Goal: Task Accomplishment & Management: Complete application form

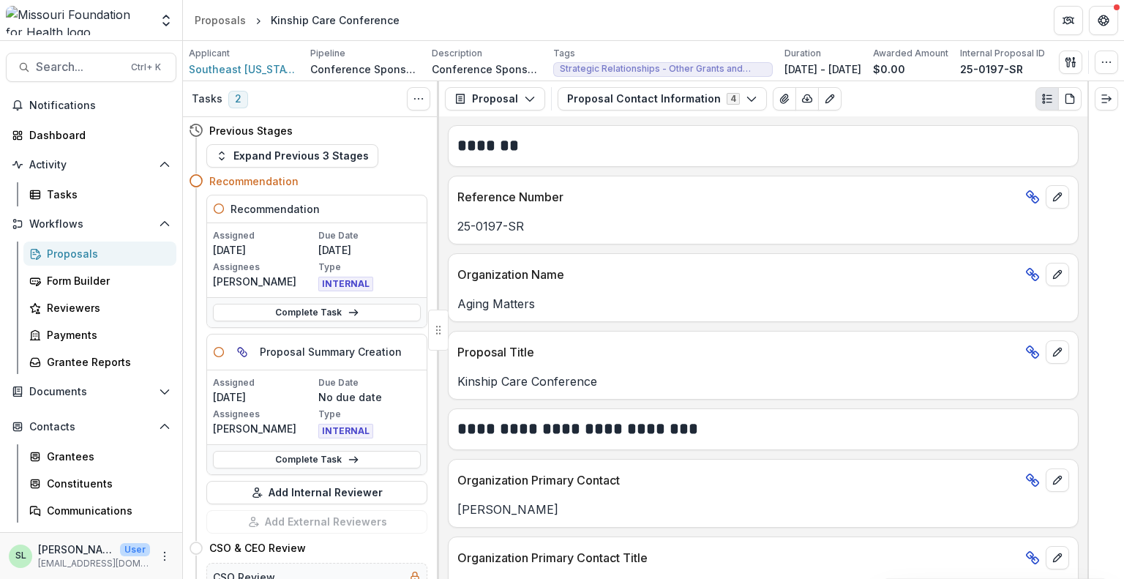
scroll to position [497, 0]
click at [83, 255] on div "Proposals" at bounding box center [106, 253] width 118 height 15
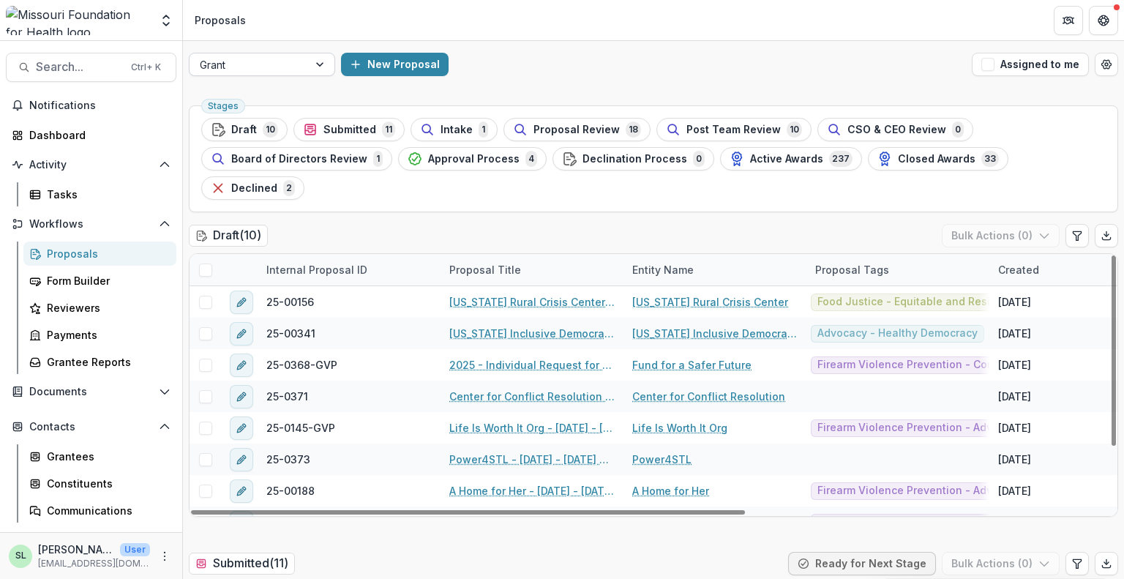
click at [270, 67] on div at bounding box center [249, 65] width 98 height 18
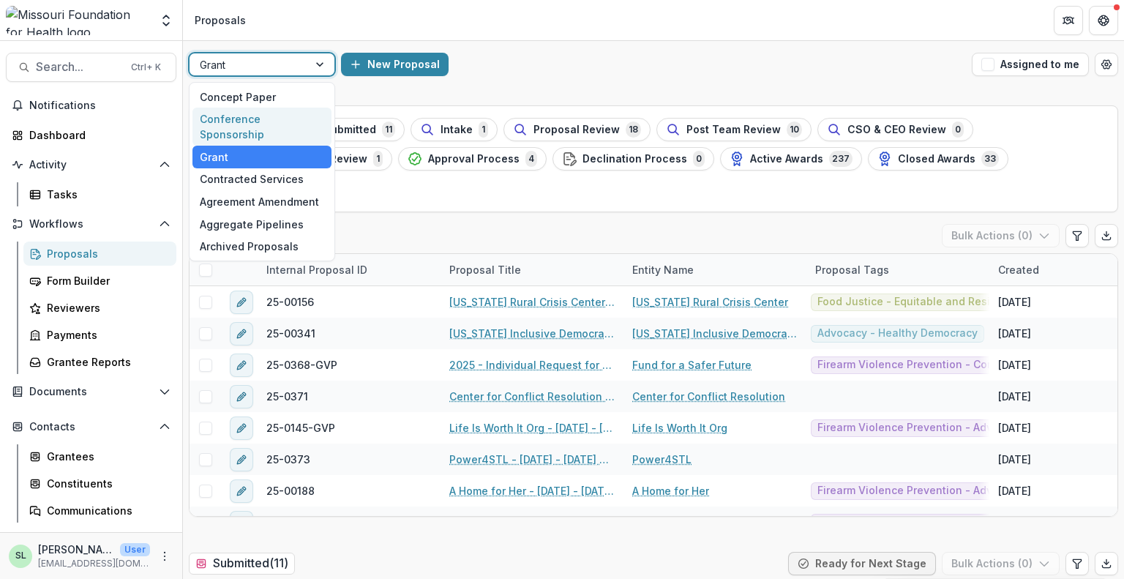
click at [264, 115] on div "Conference Sponsorship" at bounding box center [261, 127] width 139 height 38
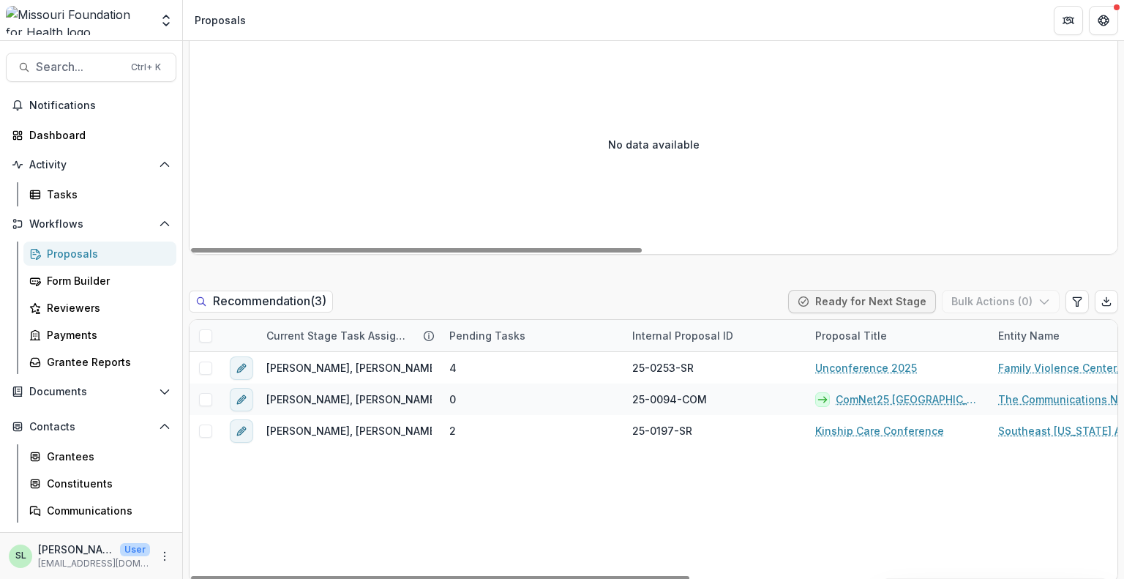
scroll to position [1034, 0]
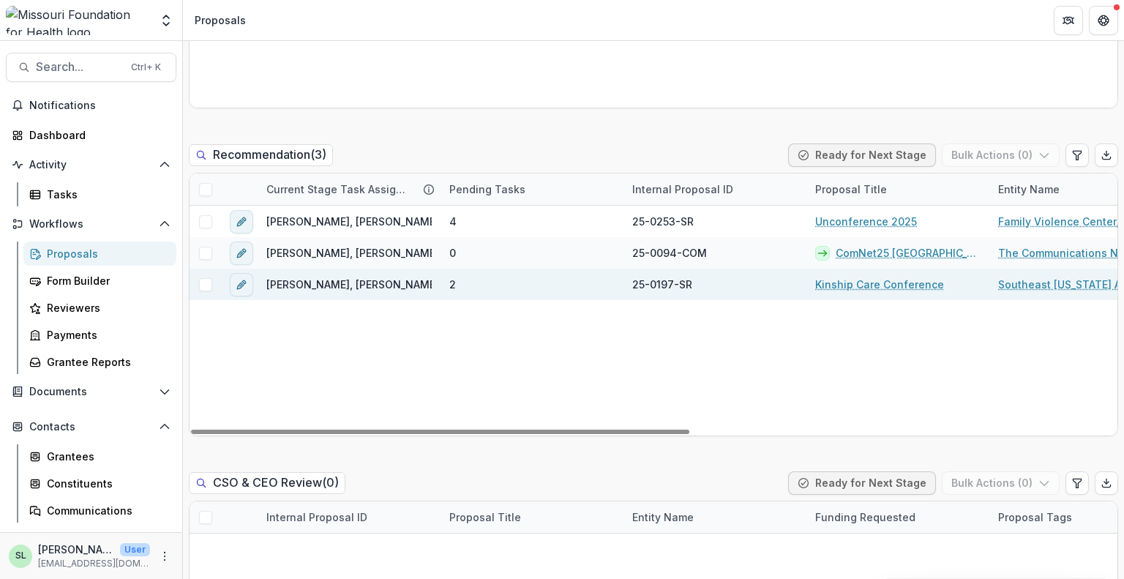
click at [867, 286] on link "Kinship Care Conference" at bounding box center [879, 284] width 129 height 15
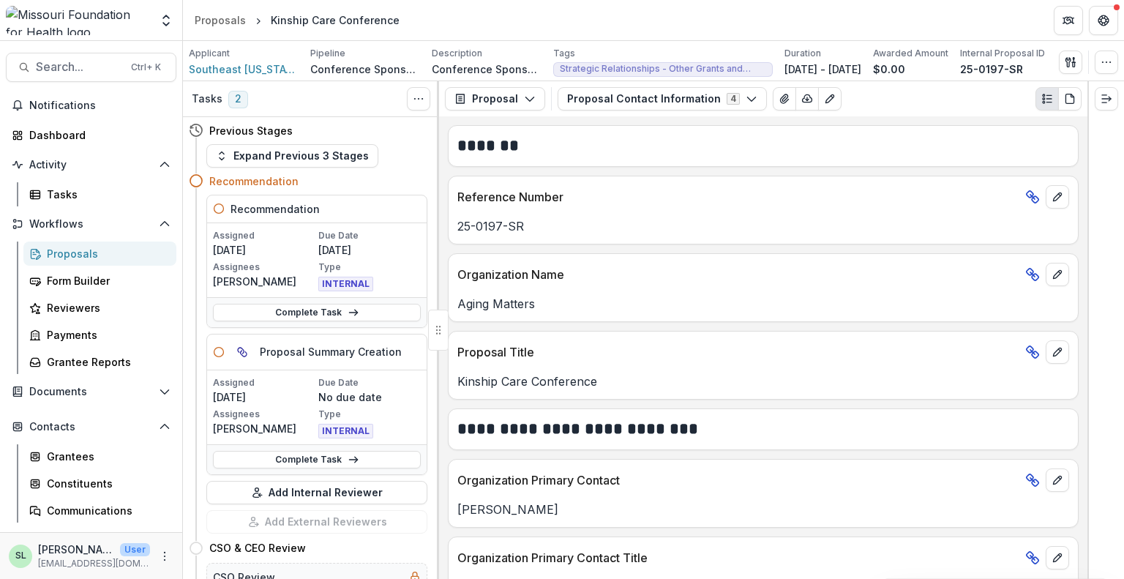
click at [80, 257] on div "Proposals" at bounding box center [106, 253] width 118 height 15
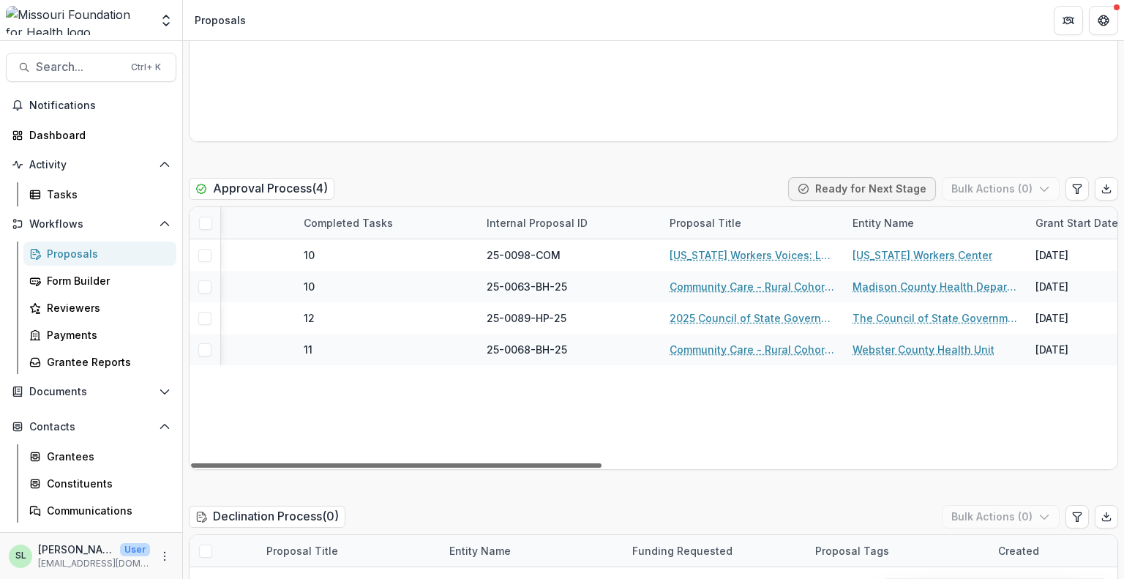
scroll to position [0, 330]
drag, startPoint x: 538, startPoint y: 435, endPoint x: 685, endPoint y: 435, distance: 146.3
click at [601, 463] on div at bounding box center [396, 465] width 410 height 4
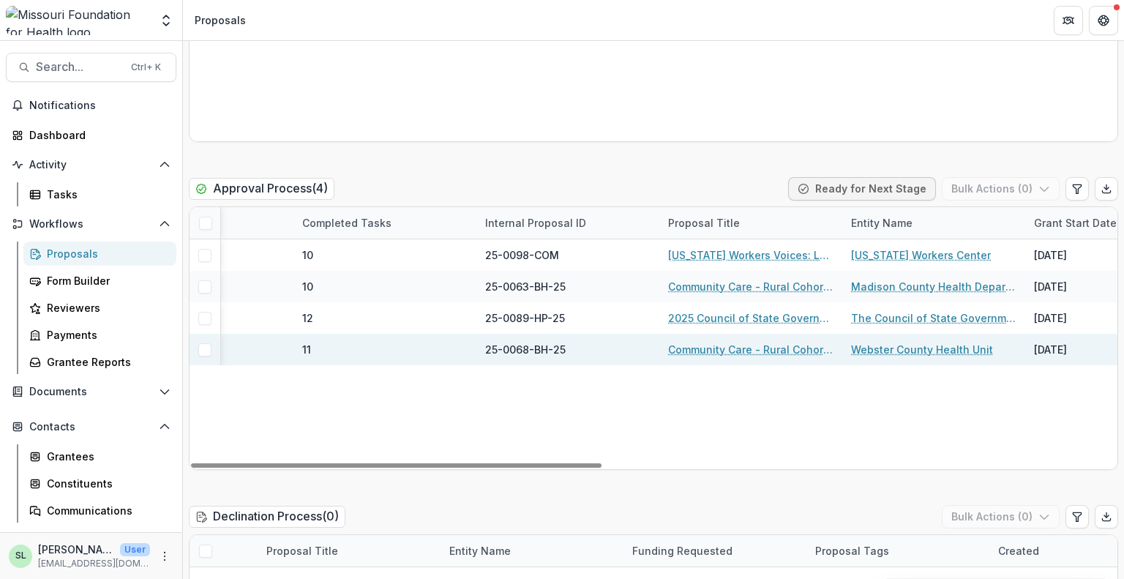
click at [713, 342] on link "Community Care - Rural Cohort Implementation Grant" at bounding box center [750, 349] width 165 height 15
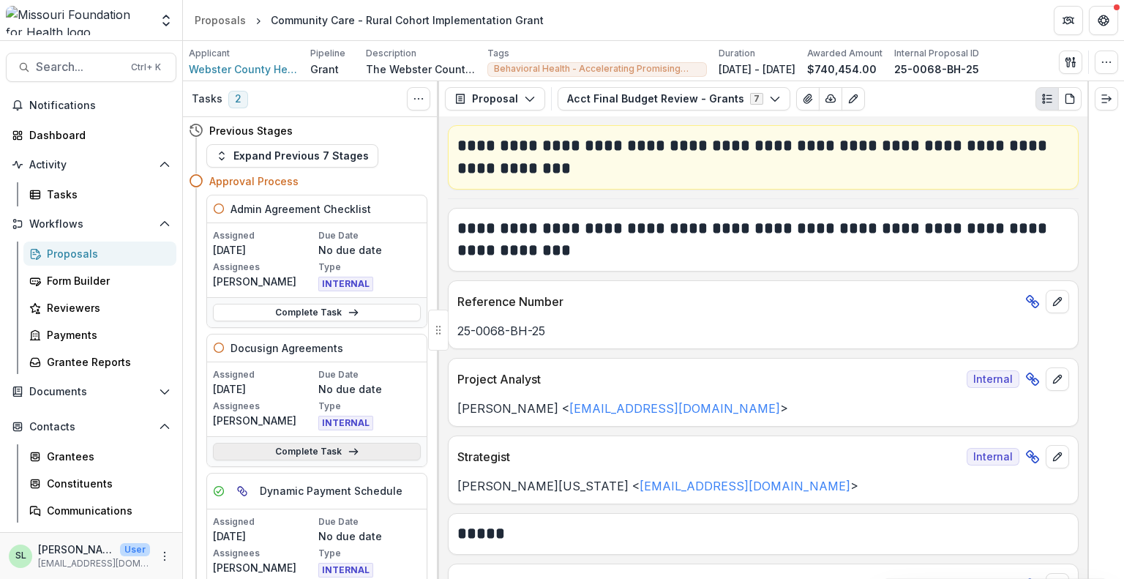
click at [282, 445] on link "Complete Task" at bounding box center [317, 452] width 208 height 18
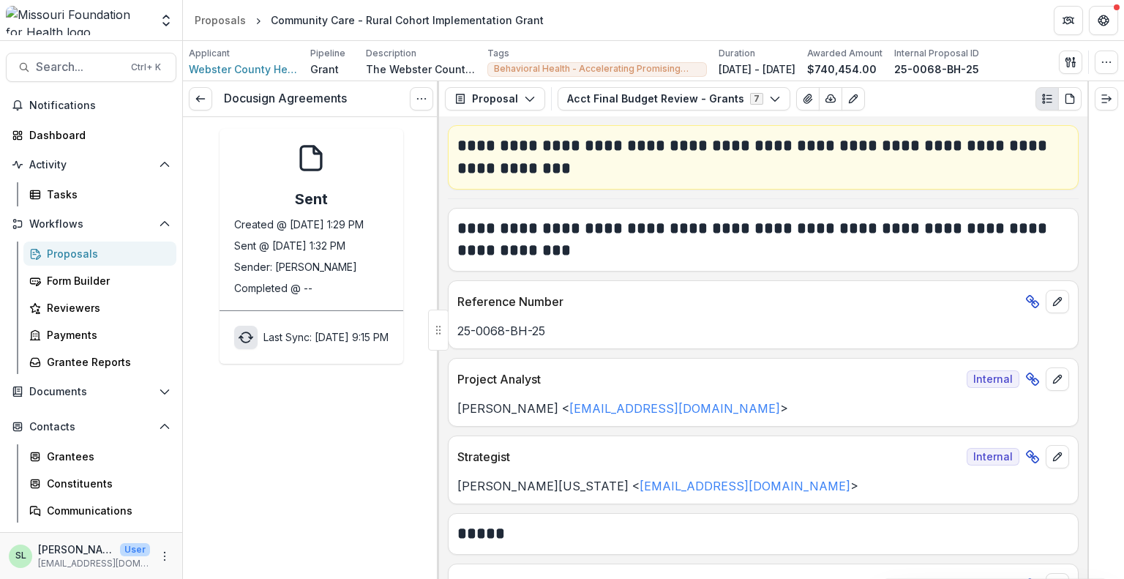
click at [238, 336] on icon "sync" at bounding box center [245, 337] width 15 height 15
click at [78, 252] on div "Proposals" at bounding box center [106, 253] width 118 height 15
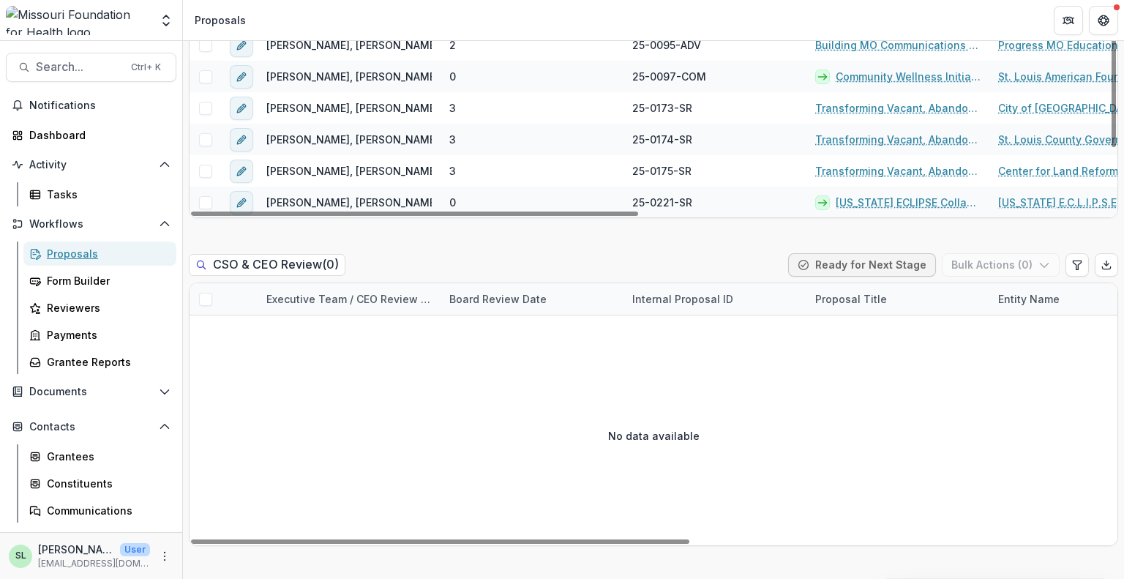
scroll to position [2268, 0]
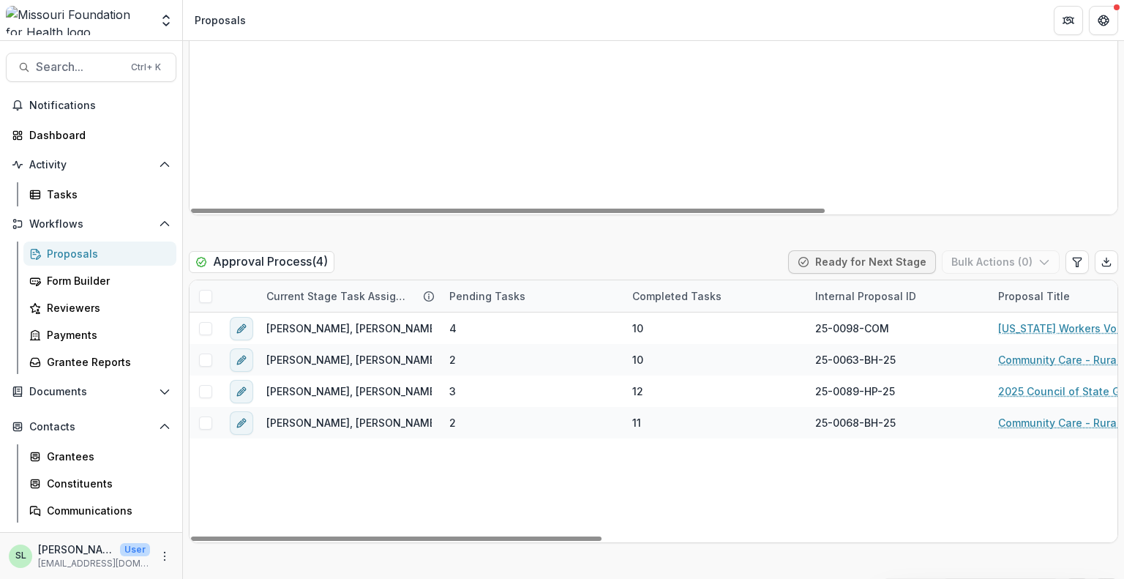
click at [70, 258] on div "Proposals" at bounding box center [106, 253] width 118 height 15
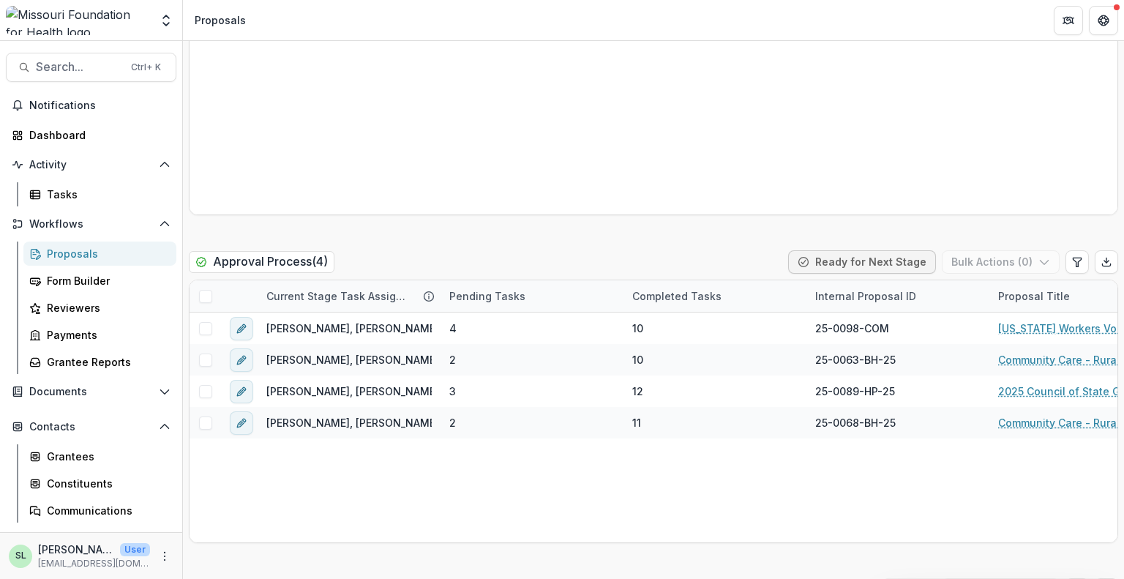
click at [83, 258] on div "Proposals" at bounding box center [106, 253] width 118 height 15
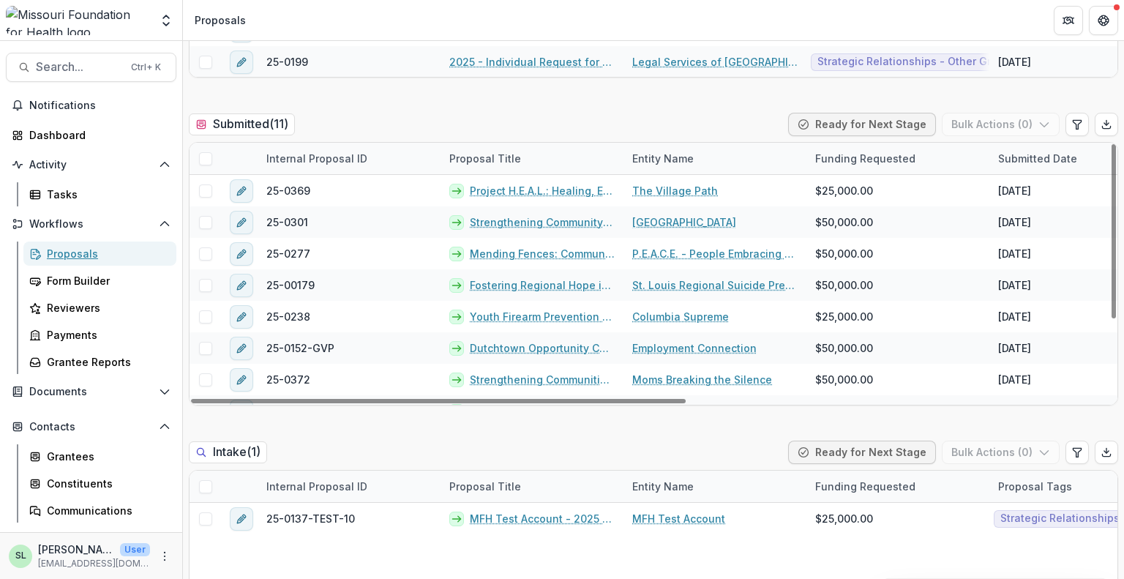
scroll to position [0, 0]
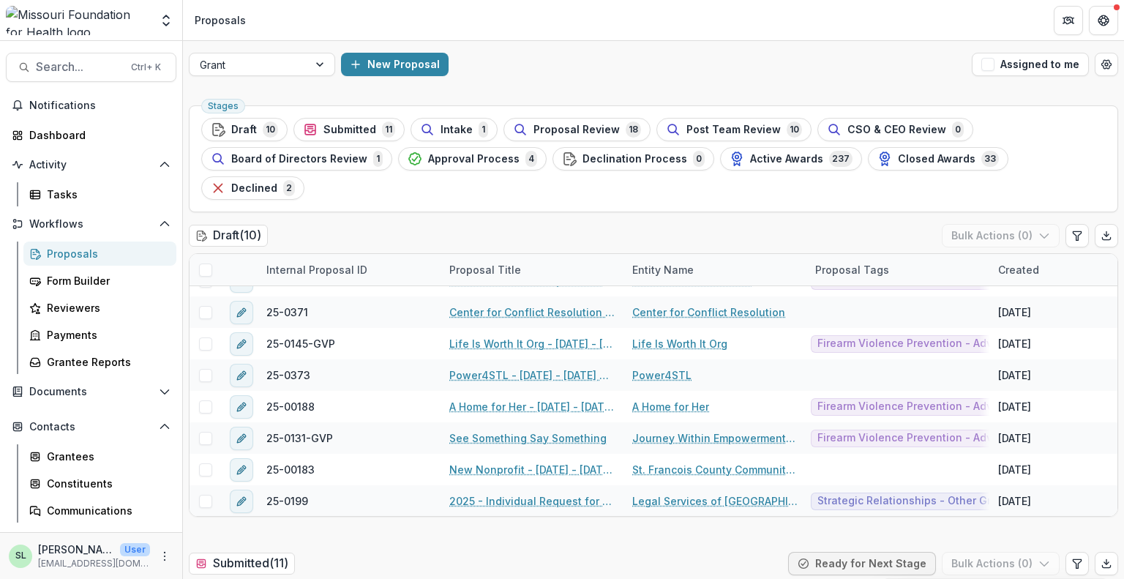
click at [976, 20] on header "Proposals" at bounding box center [653, 20] width 941 height 40
click at [62, 69] on span "Search..." at bounding box center [79, 67] width 86 height 14
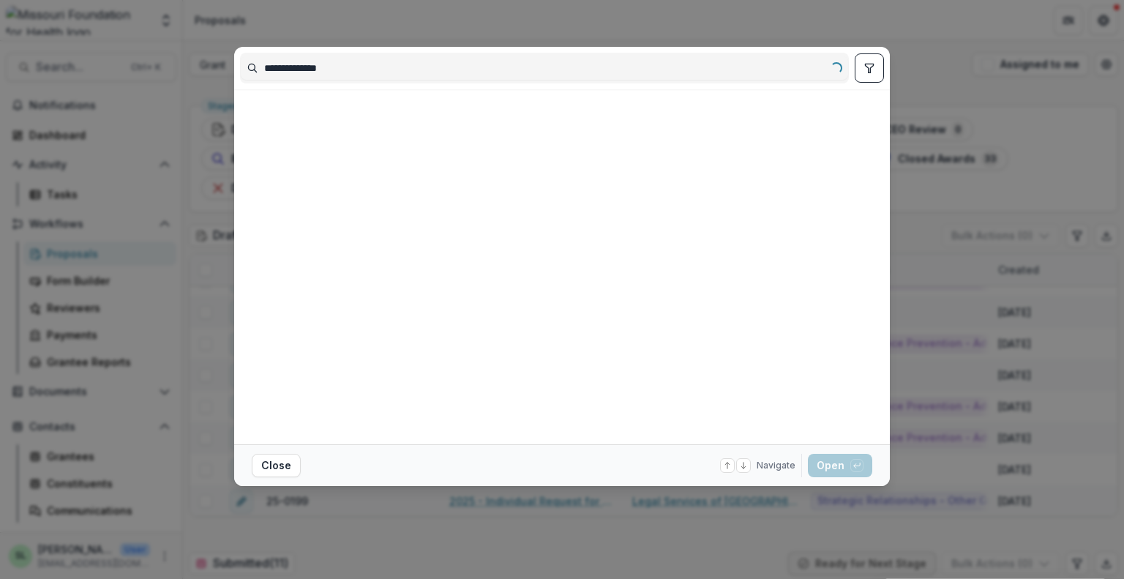
type input "**********"
click at [287, 467] on button "Close" at bounding box center [276, 465] width 49 height 23
